Goal: Task Accomplishment & Management: Use online tool/utility

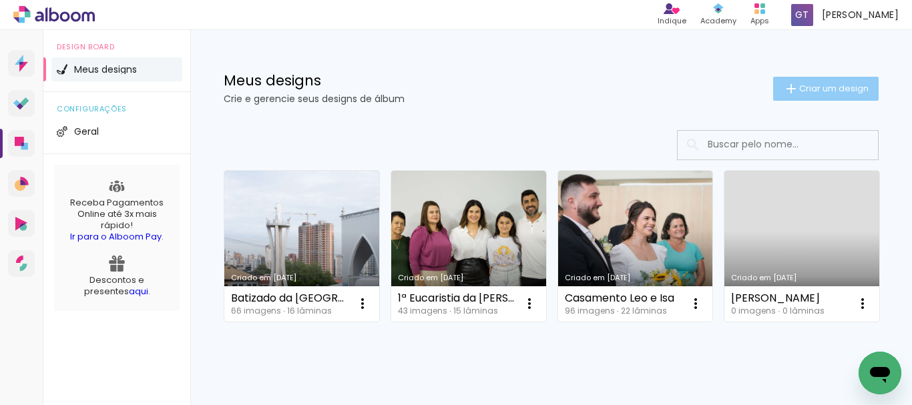
click at [802, 84] on span "Criar um design" at bounding box center [833, 88] width 69 height 9
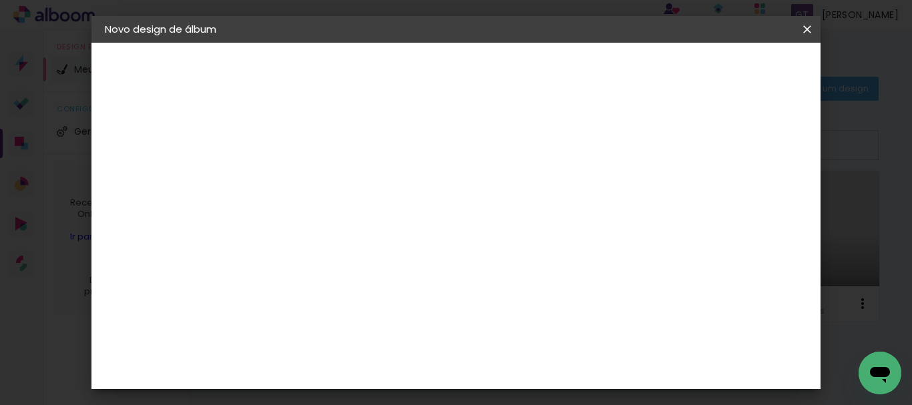
click at [323, 188] on input at bounding box center [323, 179] width 0 height 21
type input "1ª Eucarístia da Sofia"
type paper-input "1ª Eucarístia da Sofia"
click at [0, 0] on slot "Avançar" at bounding box center [0, 0] width 0 height 0
click at [571, 200] on paper-item "Tamanho Livre" at bounding box center [509, 202] width 128 height 29
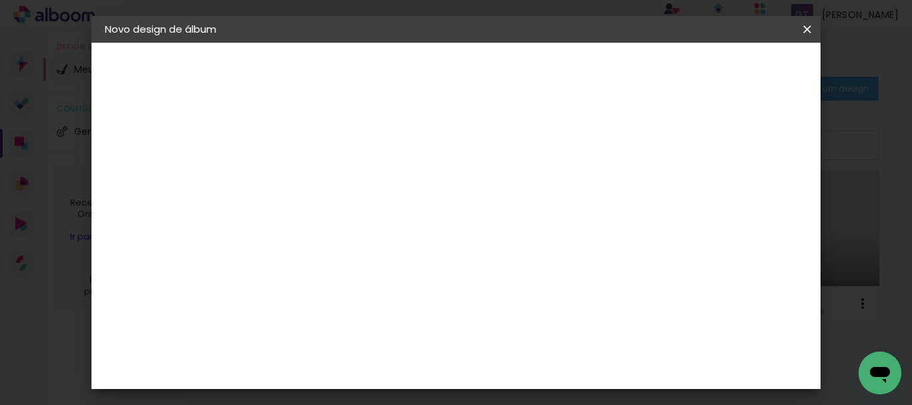
click at [0, 0] on slot "Avançar" at bounding box center [0, 0] width 0 height 0
click at [657, 155] on div at bounding box center [651, 154] width 12 height 12
type paper-checkbox "on"
click at [529, 364] on input "60" at bounding box center [529, 361] width 35 height 20
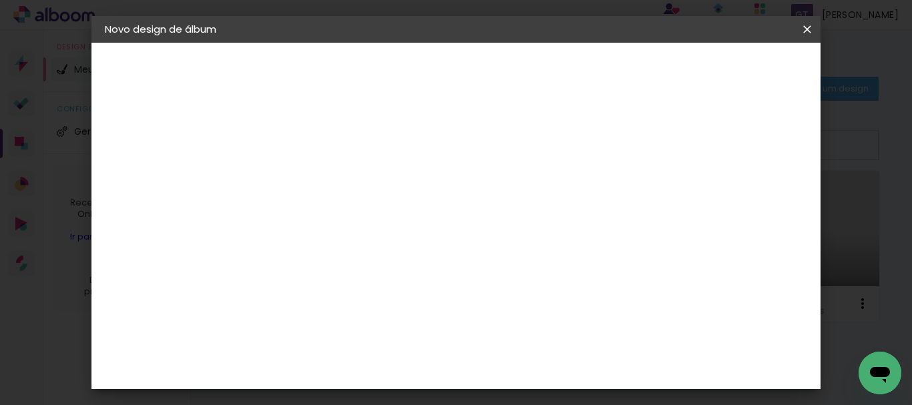
scroll to position [176, 0]
type input "40,6"
type paper-input "40,6"
drag, startPoint x: 362, startPoint y: 288, endPoint x: 345, endPoint y: 284, distance: 17.2
click at [345, 284] on input "30" at bounding box center [347, 292] width 35 height 20
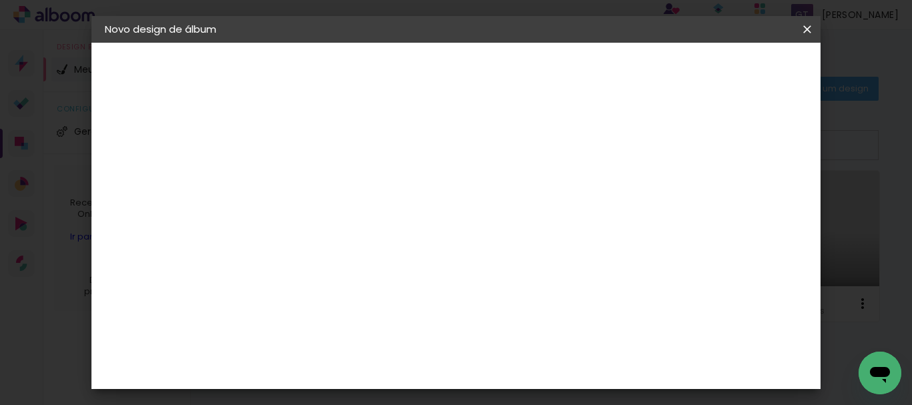
scroll to position [0, 0]
type input "20,3"
type paper-input "20,3"
click at [724, 69] on span "Iniciar design" at bounding box center [693, 70] width 61 height 9
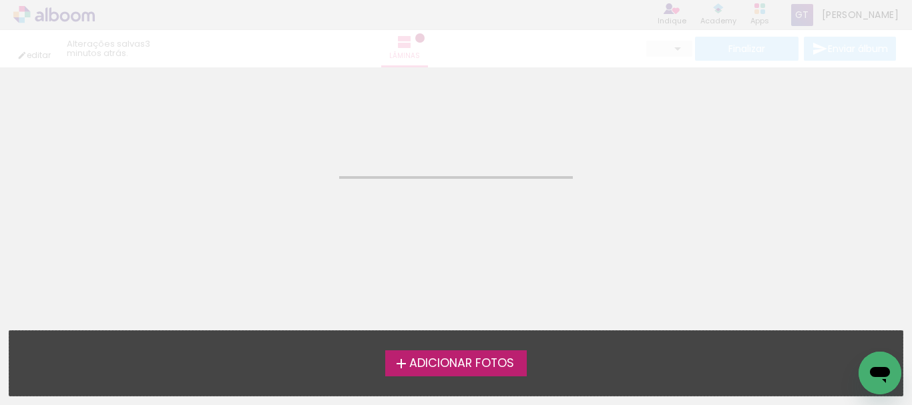
click at [490, 360] on span "Adicionar Fotos" at bounding box center [461, 364] width 105 height 12
click at [0, 0] on input "file" at bounding box center [0, 0] width 0 height 0
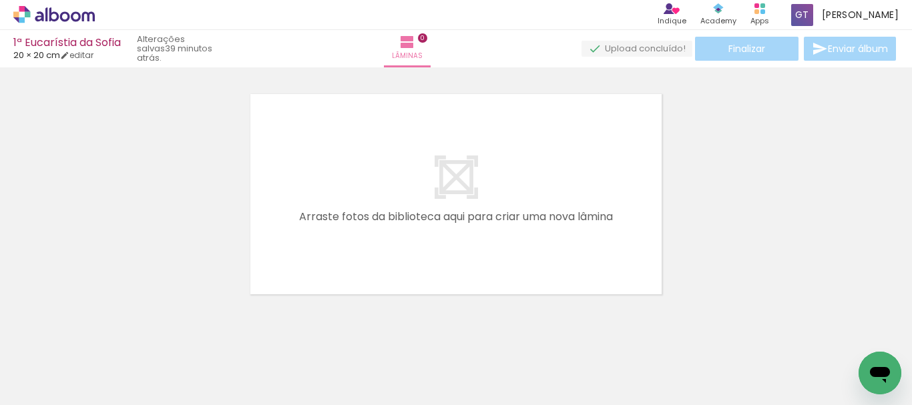
scroll to position [42, 0]
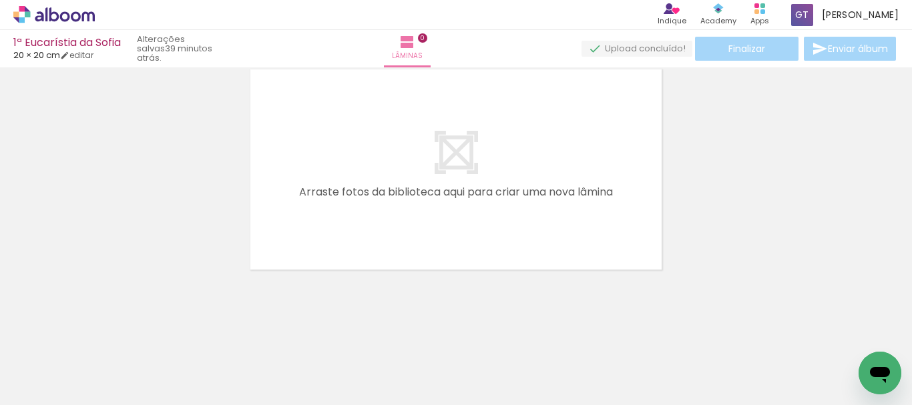
click at [70, 367] on iron-icon at bounding box center [68, 365] width 11 height 11
click at [0, 0] on slot "Não utilizadas" at bounding box center [0, 0] width 0 height 0
type input "Não utilizadas"
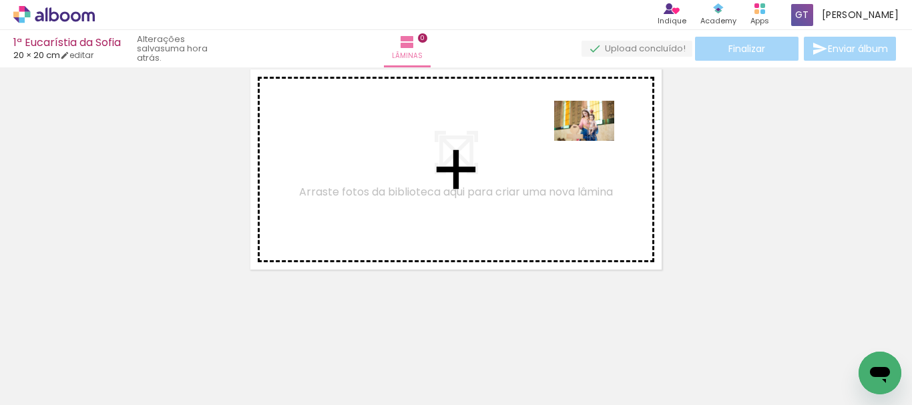
drag, startPoint x: 591, startPoint y: 375, endPoint x: 594, endPoint y: 141, distance: 234.3
click at [594, 141] on quentale-workspace at bounding box center [456, 202] width 912 height 405
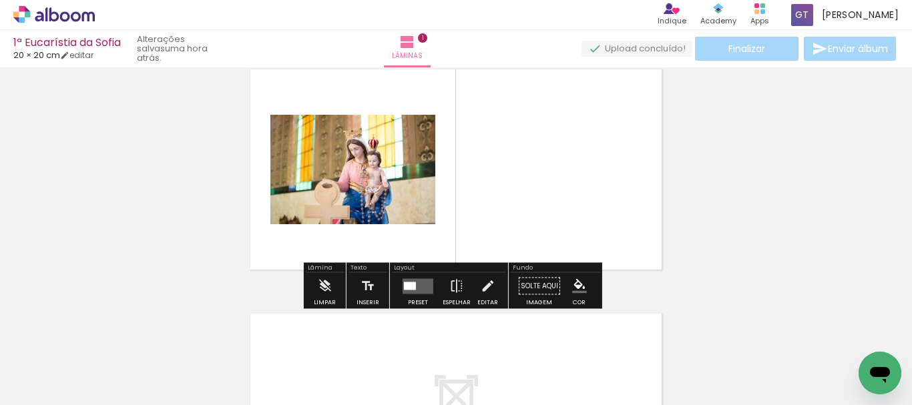
scroll to position [17, 0]
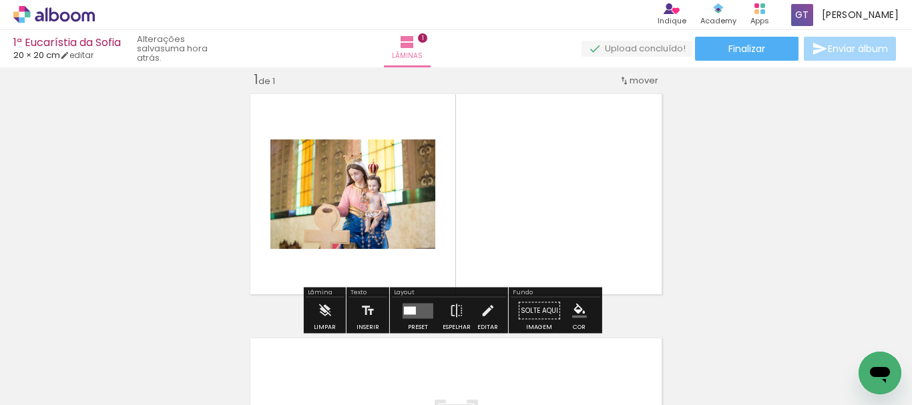
click at [416, 312] on quentale-layouter at bounding box center [417, 310] width 31 height 15
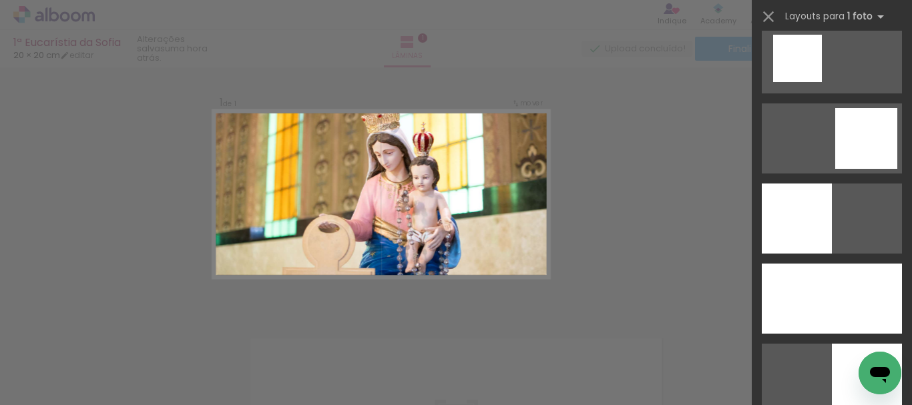
scroll to position [1802, 0]
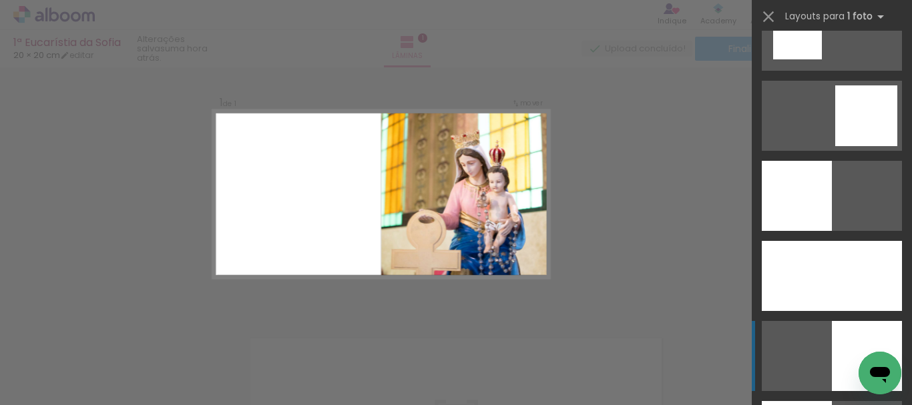
click at [834, 311] on div at bounding box center [832, 276] width 140 height 70
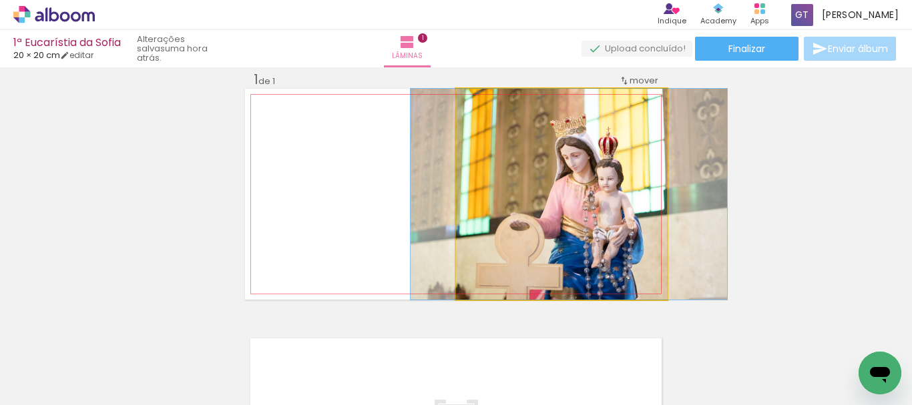
drag, startPoint x: 583, startPoint y: 228, endPoint x: 590, endPoint y: 230, distance: 7.5
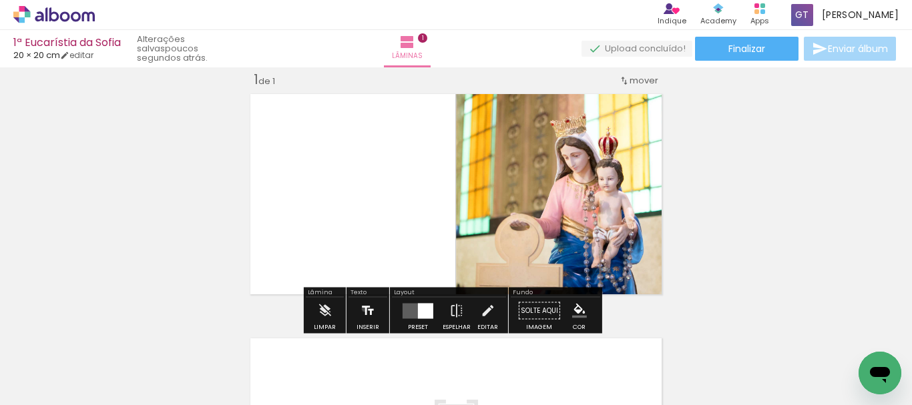
click at [363, 309] on iron-icon at bounding box center [367, 311] width 15 height 27
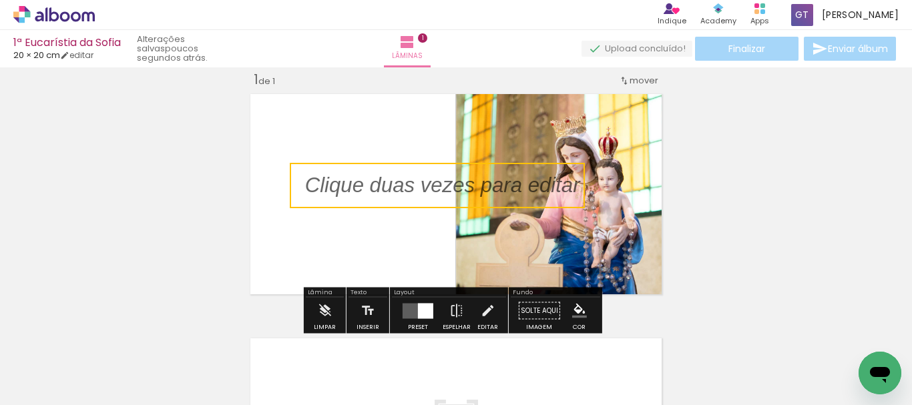
click at [364, 185] on quentale-selection at bounding box center [437, 185] width 295 height 45
type input "Sans Serif"
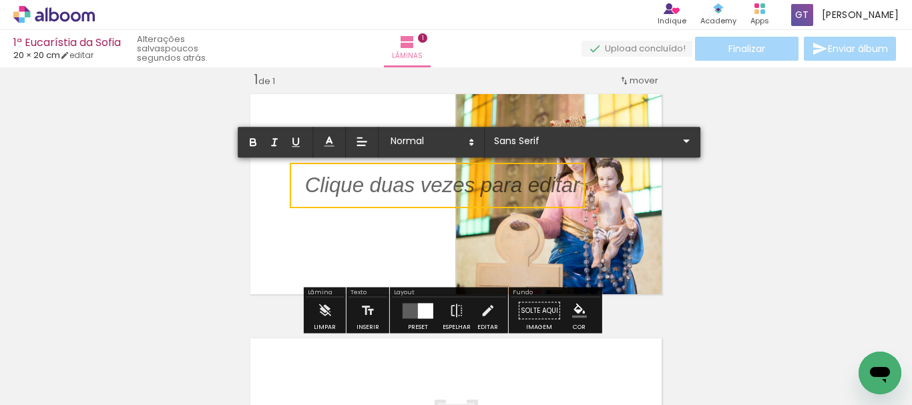
click at [364, 185] on p at bounding box center [442, 193] width 275 height 29
click at [365, 190] on p at bounding box center [442, 193] width 275 height 29
click at [365, 189] on p at bounding box center [442, 193] width 275 height 29
click at [448, 179] on p at bounding box center [442, 193] width 275 height 29
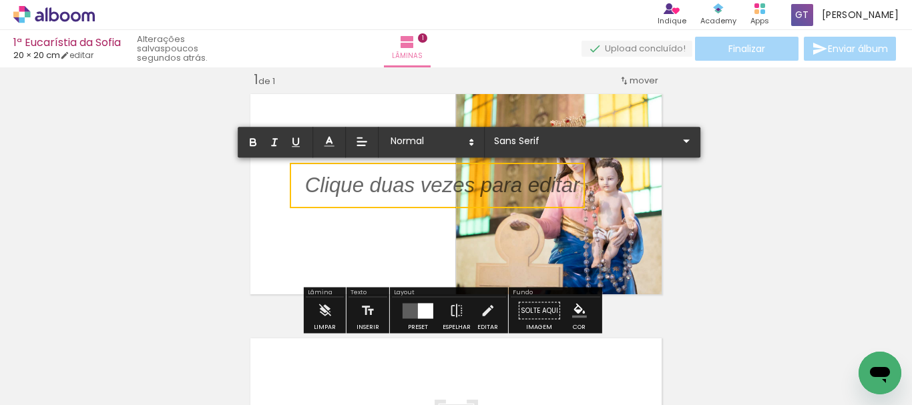
click at [456, 185] on p at bounding box center [442, 193] width 275 height 29
click at [457, 185] on p at bounding box center [442, 193] width 275 height 29
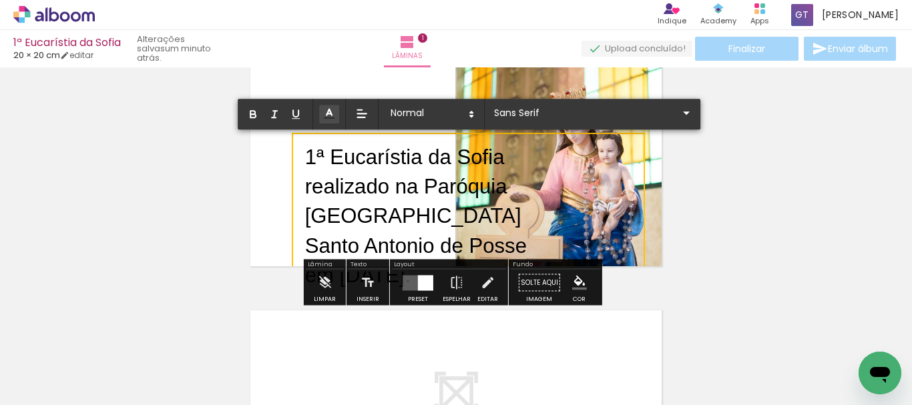
scroll to position [17, 0]
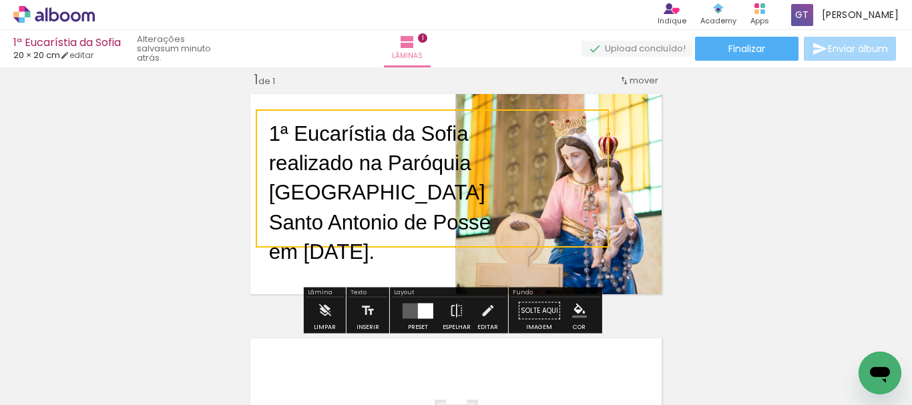
drag, startPoint x: 643, startPoint y: 237, endPoint x: 607, endPoint y: 186, distance: 63.2
click at [607, 186] on quentale-selection at bounding box center [432, 178] width 353 height 138
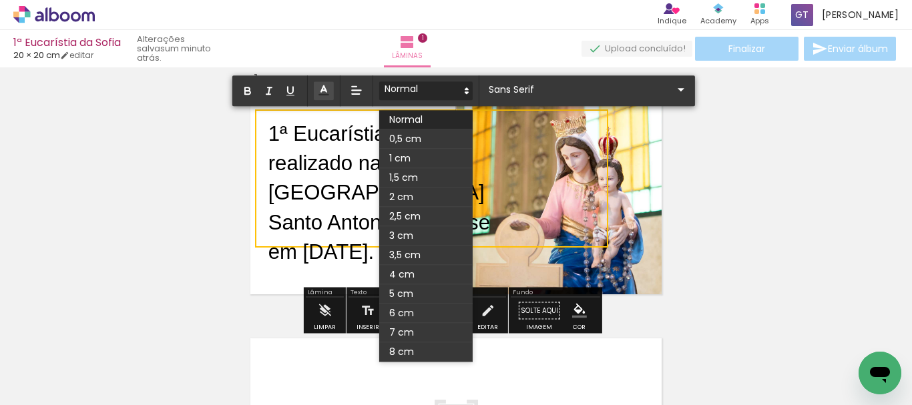
click at [466, 87] on icon at bounding box center [467, 91] width 12 height 12
click at [465, 87] on icon at bounding box center [467, 91] width 12 height 12
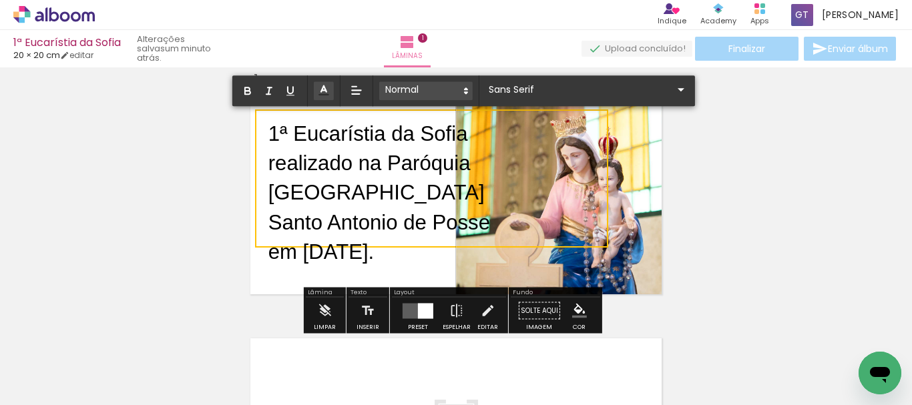
click at [465, 87] on icon at bounding box center [466, 91] width 12 height 12
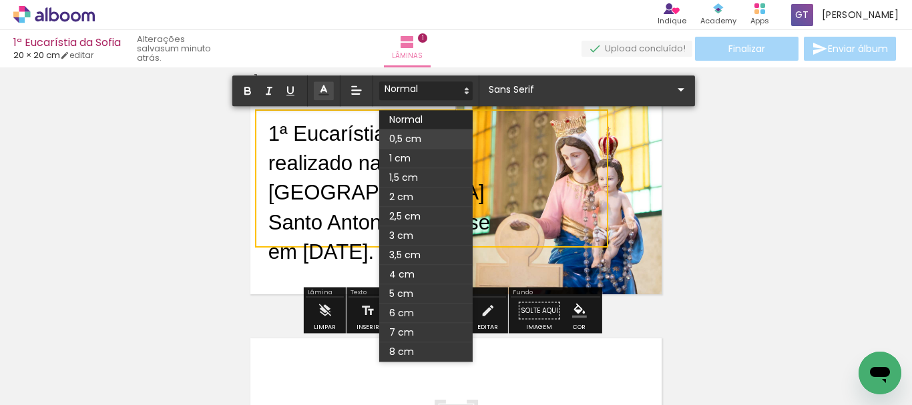
click at [422, 133] on span at bounding box center [425, 138] width 93 height 19
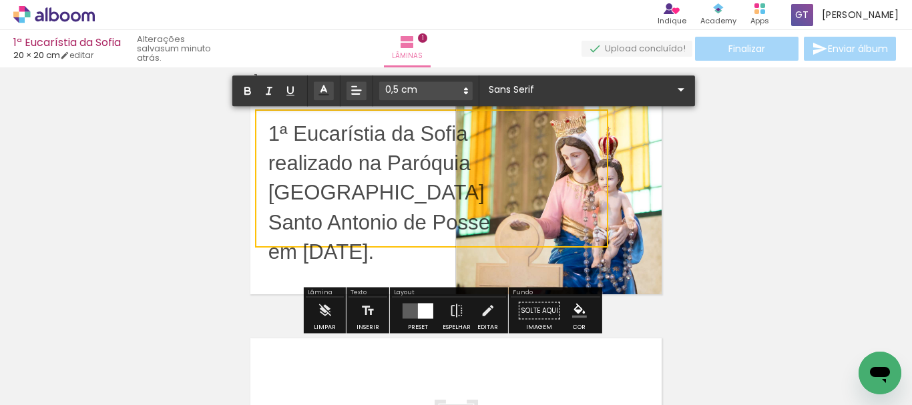
click at [358, 99] on span at bounding box center [356, 90] width 20 height 19
click at [356, 178] on icon at bounding box center [356, 180] width 12 height 12
click at [356, 93] on icon at bounding box center [356, 90] width 15 height 15
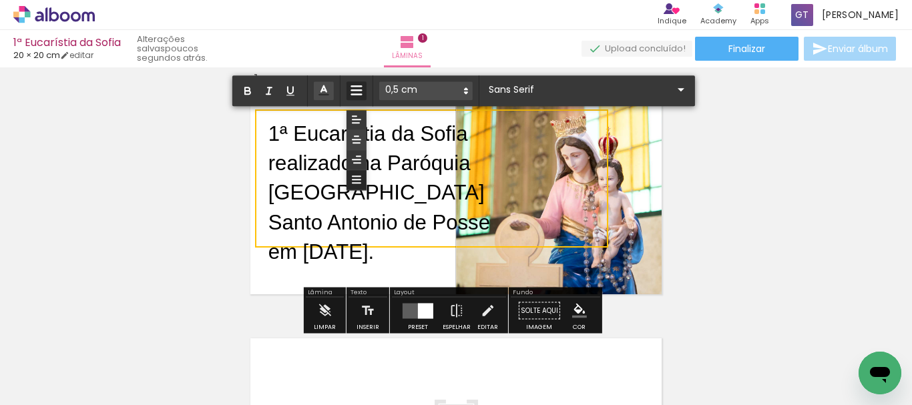
scroll to position [0, 0]
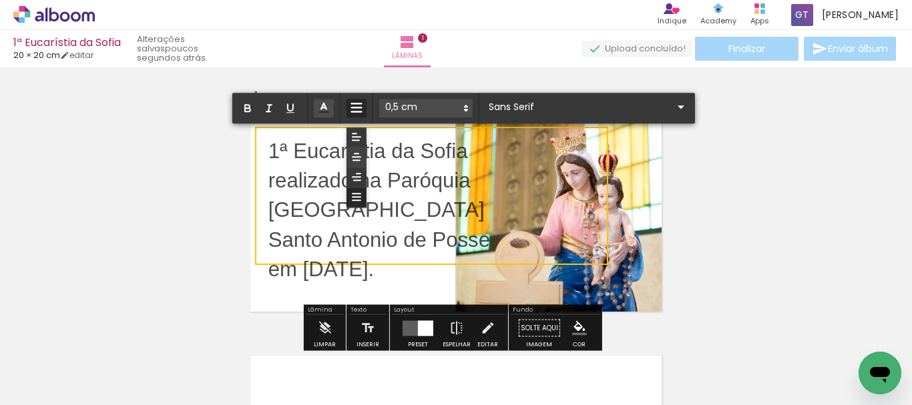
click at [357, 156] on icon at bounding box center [356, 157] width 12 height 12
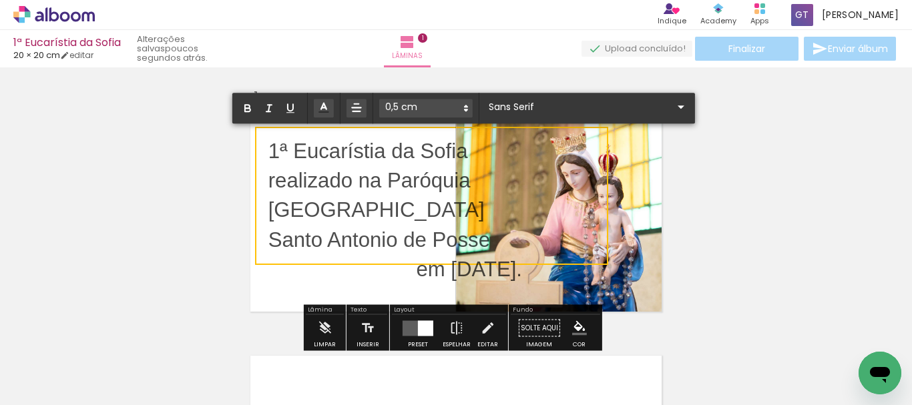
scroll to position [1802, 0]
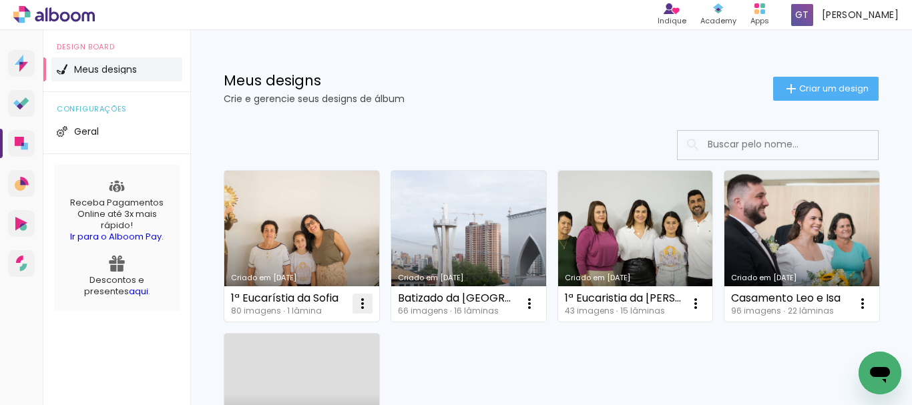
click at [362, 302] on iron-icon at bounding box center [362, 304] width 16 height 16
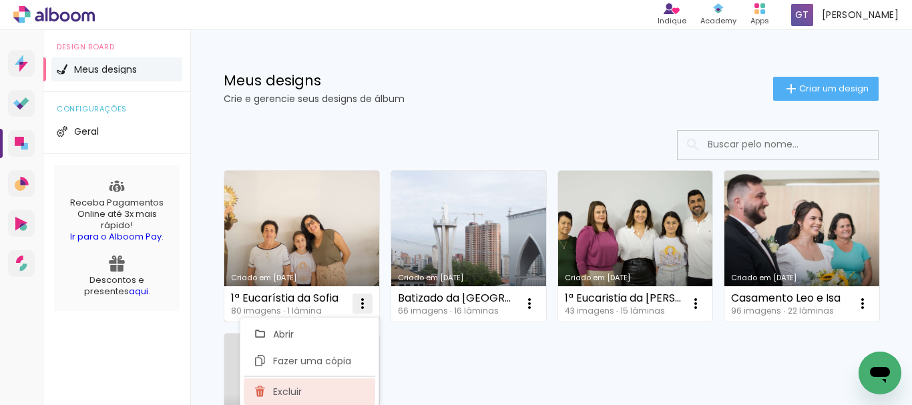
click at [289, 393] on span "Excluir" at bounding box center [287, 391] width 29 height 9
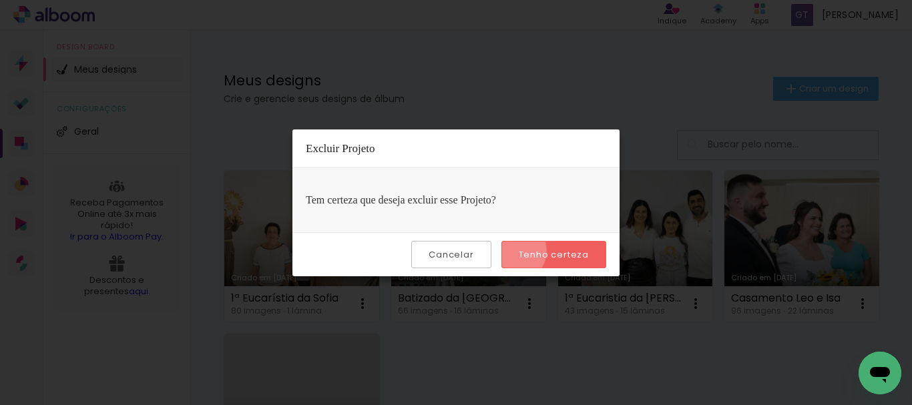
click at [517, 251] on paper-button "Tenho certeza" at bounding box center [553, 254] width 105 height 27
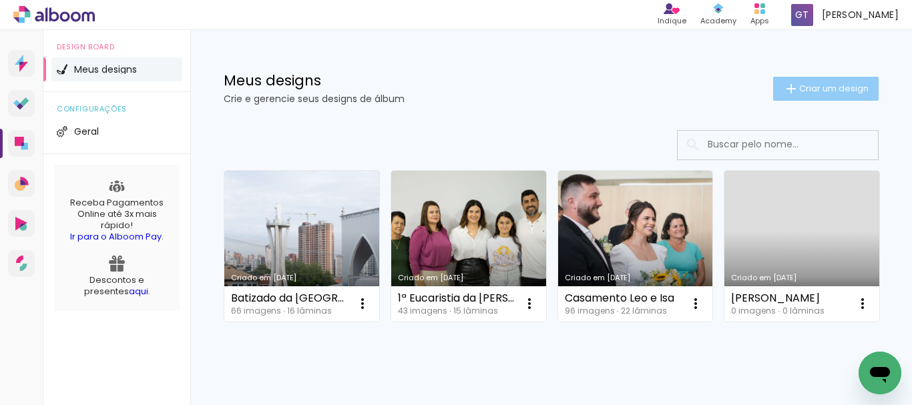
click at [799, 84] on span "Criar um design" at bounding box center [833, 88] width 69 height 9
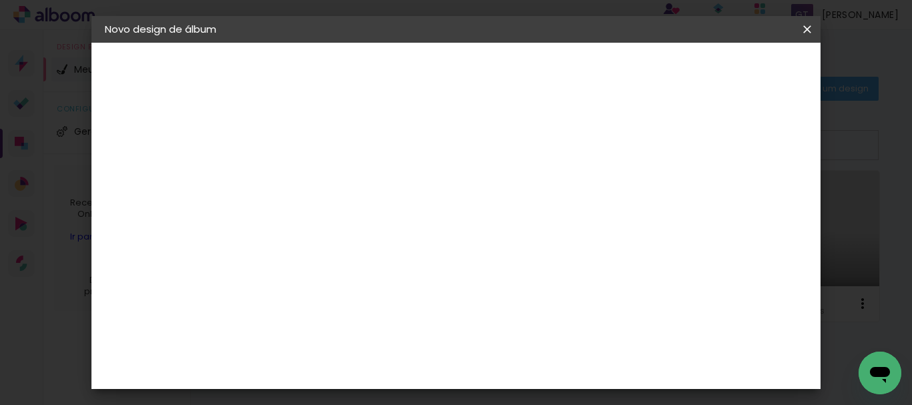
click at [323, 178] on input at bounding box center [323, 179] width 0 height 21
type input "1ª Eucaristia da Sofia"
type paper-input "1ª Eucaristia da Sofia"
click at [0, 0] on slot "Avançar" at bounding box center [0, 0] width 0 height 0
click at [573, 193] on paper-item "Tamanho Livre" at bounding box center [509, 202] width 128 height 29
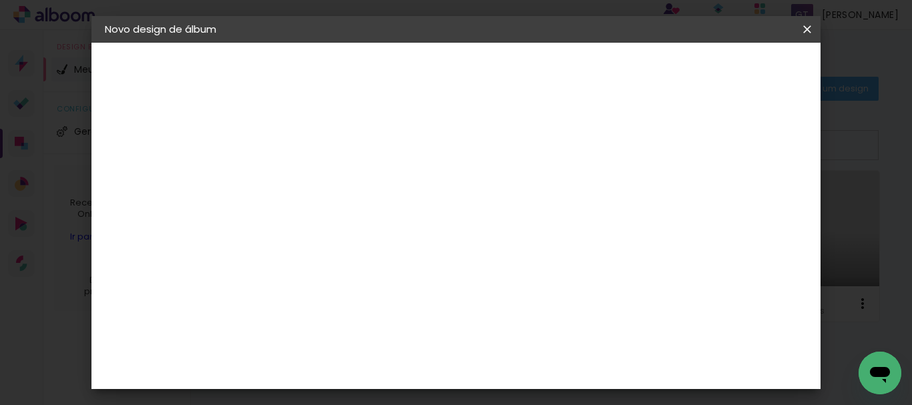
click at [0, 0] on slot "Avançar" at bounding box center [0, 0] width 0 height 0
click at [657, 154] on div at bounding box center [651, 154] width 12 height 12
type paper-checkbox "on"
click at [526, 358] on input "60" at bounding box center [529, 361] width 35 height 20
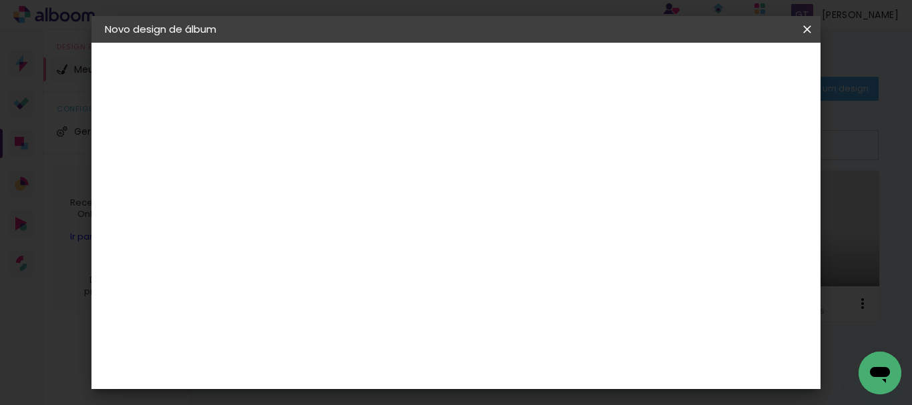
scroll to position [242, 0]
type input "40,6"
type paper-input "40,6"
click at [337, 227] on input "30" at bounding box center [347, 226] width 35 height 20
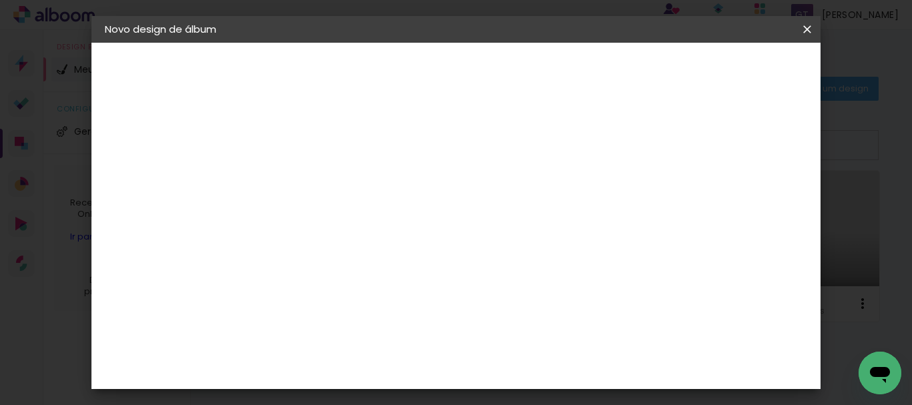
type input "20,30"
type paper-input "20,30"
click at [724, 75] on span "Iniciar design" at bounding box center [693, 70] width 61 height 9
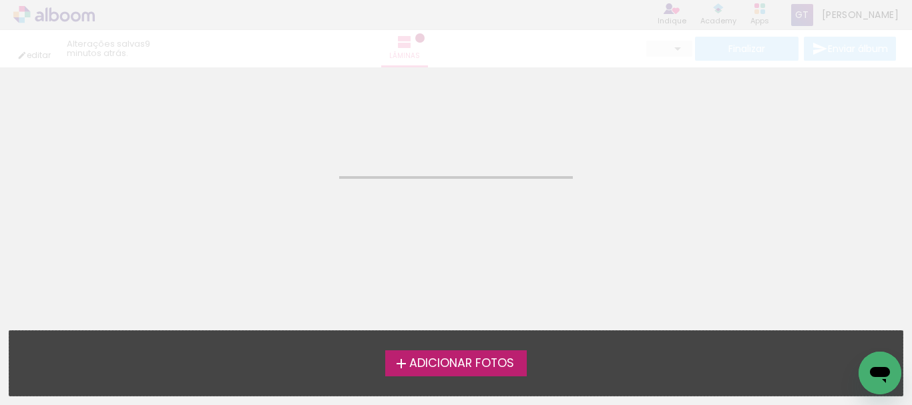
click at [438, 367] on span "Adicionar Fotos" at bounding box center [461, 364] width 105 height 12
click at [0, 0] on input "file" at bounding box center [0, 0] width 0 height 0
